Goal: Task Accomplishment & Management: Manage account settings

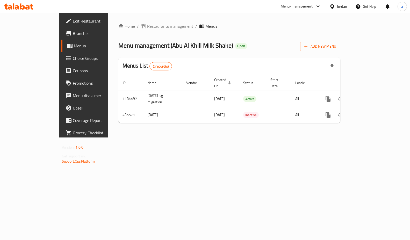
click at [132, 30] on div "Home / Restaurants management / Menus Menu management ( Abu Al Khill Milk Shake…" at bounding box center [229, 75] width 222 height 104
click at [147, 28] on span "Restaurants management" at bounding box center [170, 26] width 46 height 6
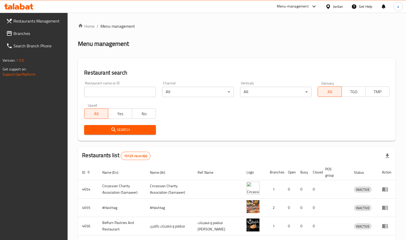
click at [37, 30] on link "Branches" at bounding box center [35, 33] width 66 height 12
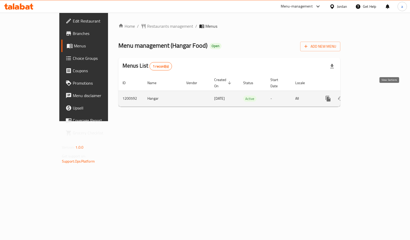
click at [372, 94] on link "enhanced table" at bounding box center [365, 99] width 12 height 12
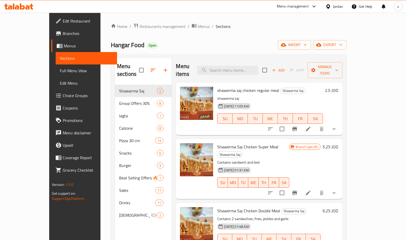
click at [63, 97] on span "Choice Groups" at bounding box center [88, 96] width 50 height 6
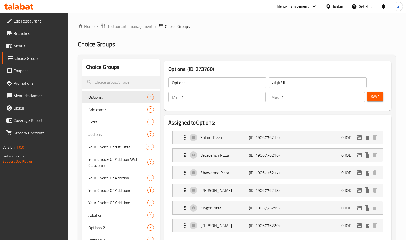
click at [248, 108] on div "Options: ​ الخيارات ​ Min: 1 ​ Max: 1 ​ Save" at bounding box center [277, 89] width 223 height 37
click at [109, 109] on span "Add cans :" at bounding box center [110, 110] width 44 height 6
type input "Add cans :"
type input "إضافة علب :"
type input "0"
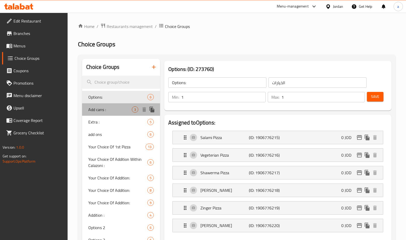
type input "3"
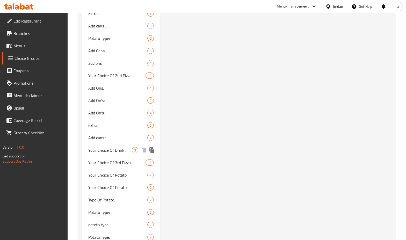
scroll to position [645, 0]
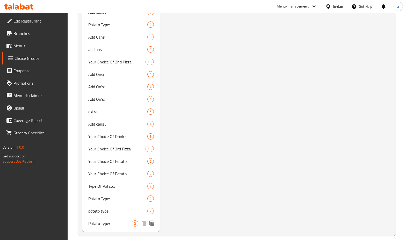
click at [105, 217] on div "Potato Type: 2" at bounding box center [121, 223] width 78 height 12
type input "Potato Type:"
type input "اختيارك من البطاطا:"
type input "1"
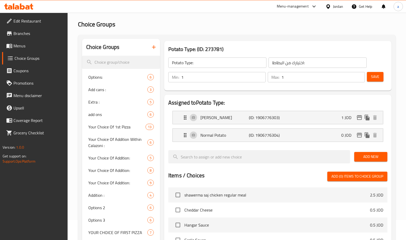
scroll to position [26, 0]
